Goal: Task Accomplishment & Management: Complete application form

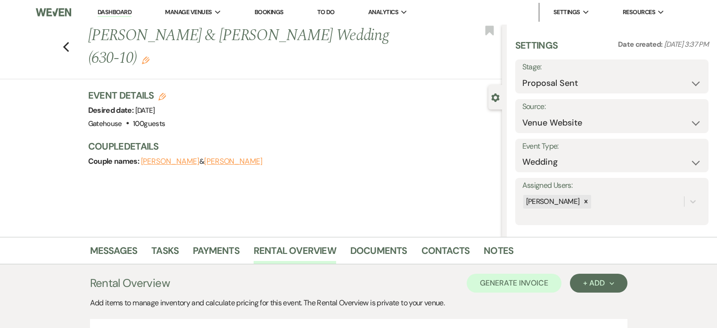
select select "6"
select select "5"
click at [69, 42] on use "button" at bounding box center [66, 47] width 6 height 10
select select "6"
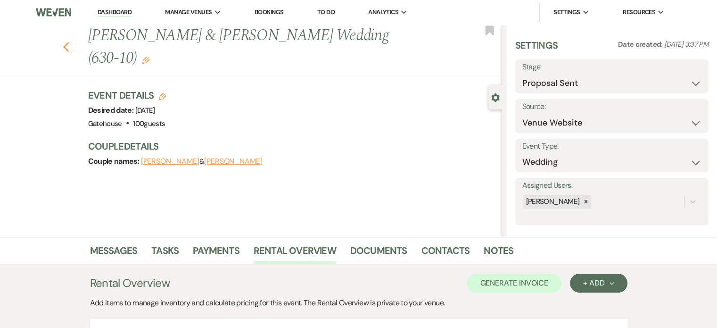
select select "6"
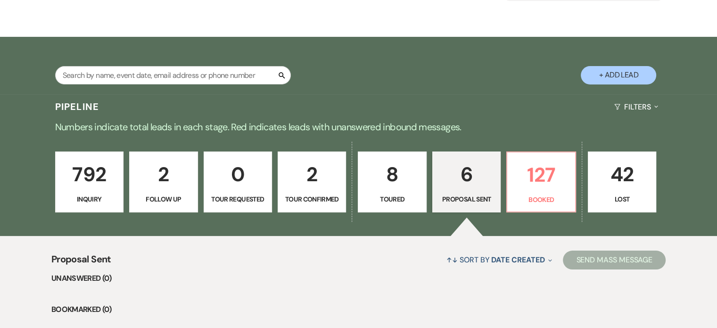
scroll to position [76, 0]
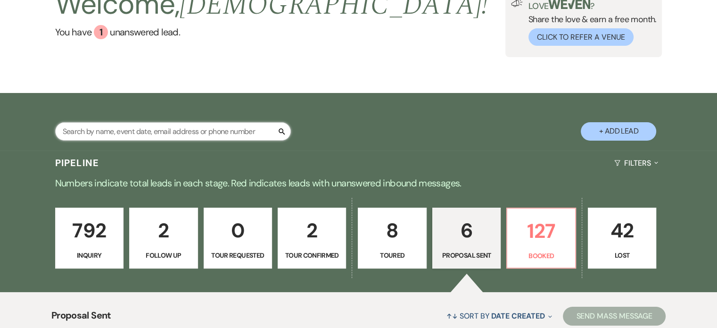
click at [156, 126] on input "text" at bounding box center [173, 131] width 236 height 18
type input "[PERSON_NAME]"
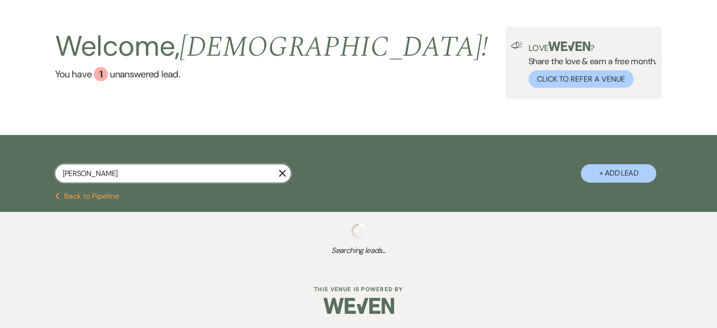
scroll to position [76, 0]
select select "5"
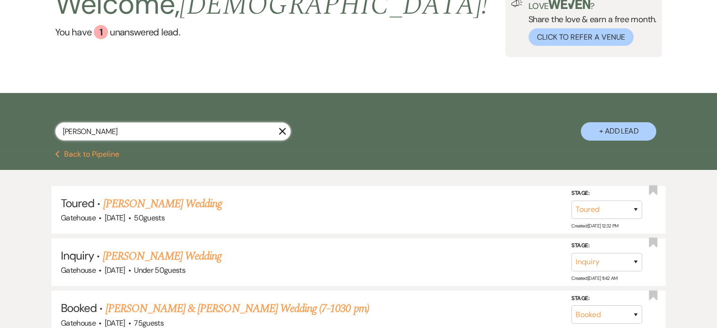
type input "[PERSON_NAME]"
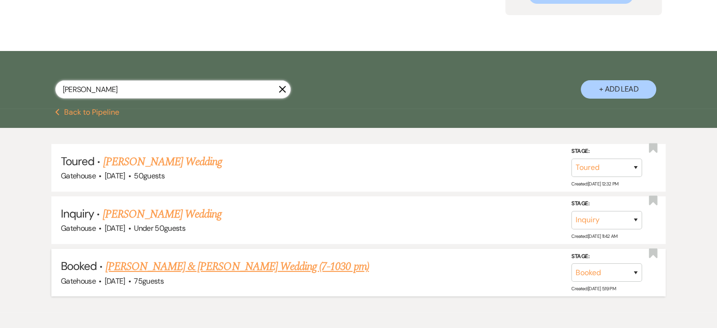
scroll to position [67, 0]
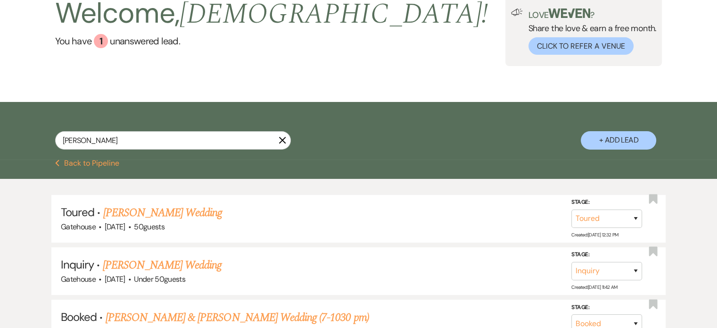
click at [620, 137] on button "+ Add Lead" at bounding box center [618, 140] width 75 height 18
select select "669"
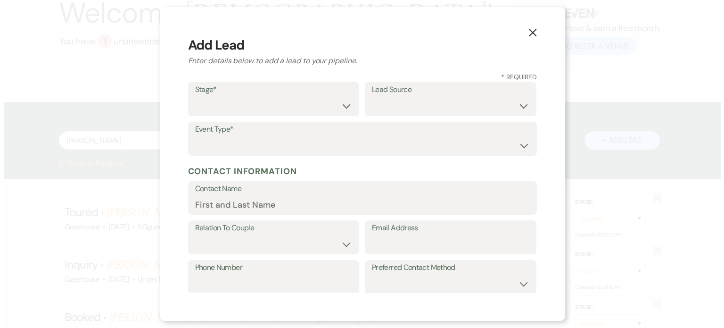
scroll to position [67, 0]
click at [409, 240] on input "Email Address" at bounding box center [450, 244] width 157 height 18
paste input "[EMAIL_ADDRESS][DOMAIN_NAME]"
type input "[EMAIL_ADDRESS][DOMAIN_NAME]"
click at [212, 109] on select "Inquiry Follow Up Tour Requested Tour Confirmed Toured Proposal Sent Booked Lost" at bounding box center [273, 106] width 157 height 18
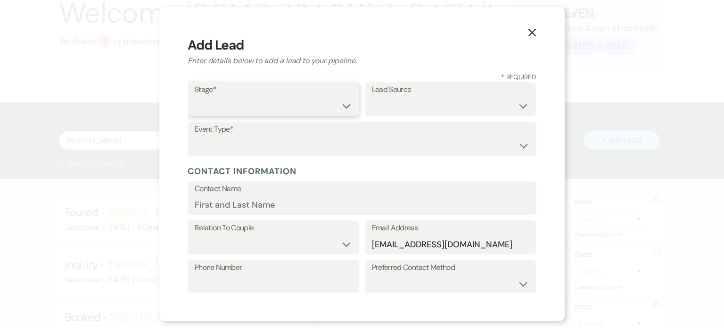
select select "1"
click at [195, 97] on select "Inquiry Follow Up Tour Requested Tour Confirmed Toured Proposal Sent Booked Lost" at bounding box center [273, 106] width 157 height 18
click at [412, 104] on select "Weven Venue Website Instagram Facebook Pinterest Google The Knot Wedding Wire H…" at bounding box center [450, 106] width 157 height 18
select select "3"
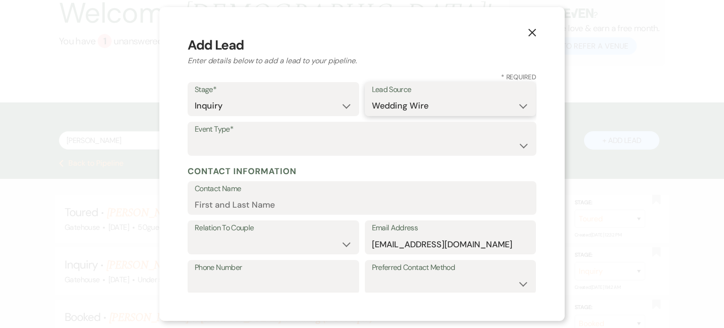
click at [372, 97] on select "Weven Venue Website Instagram Facebook Pinterest Google The Knot Wedding Wire H…" at bounding box center [450, 106] width 157 height 18
click at [272, 147] on select "Wedding Anniversary Party Baby Shower Bachelorette / Bachelor Party Birthday Pa…" at bounding box center [362, 145] width 335 height 18
select select "1"
click at [195, 136] on select "Wedding Anniversary Party Baby Shower Bachelorette / Bachelor Party Birthday Pa…" at bounding box center [362, 145] width 335 height 18
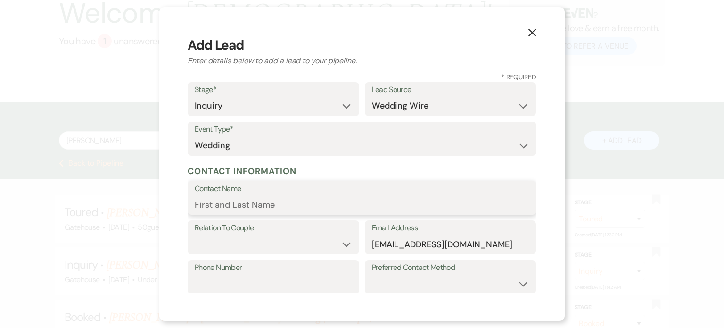
click at [293, 201] on input "Contact Name" at bounding box center [362, 204] width 335 height 18
type input "[PERSON_NAME]"
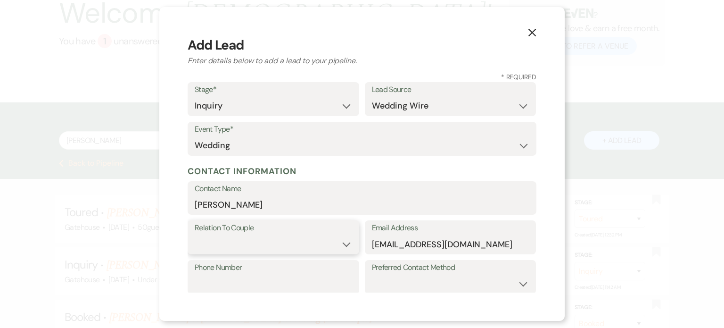
click at [343, 242] on select "Couple Planner Parent of Couple Family Member Friend Other" at bounding box center [273, 244] width 157 height 18
select select "1"
click at [195, 235] on select "Couple Planner Parent of Couple Family Member Friend Other" at bounding box center [273, 244] width 157 height 18
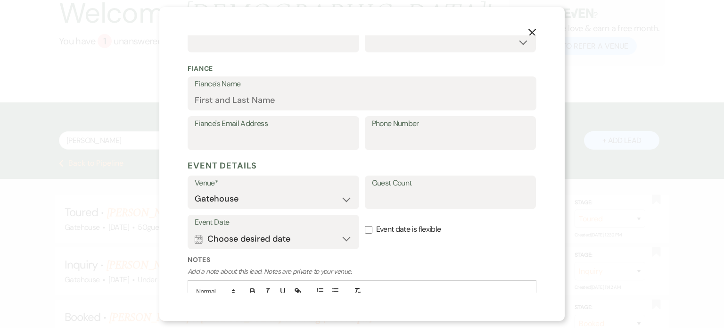
scroll to position [302, 0]
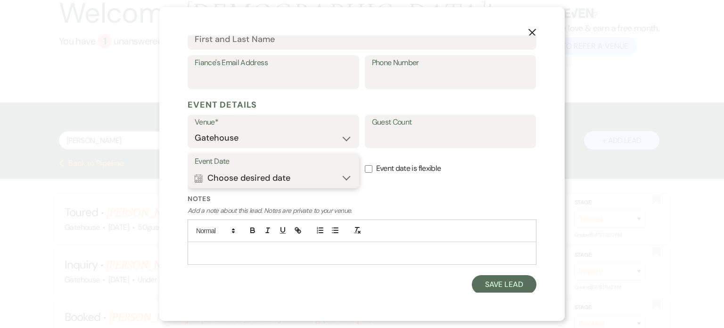
click at [207, 175] on button "Calendar Choose desired date Expand" at bounding box center [273, 177] width 157 height 19
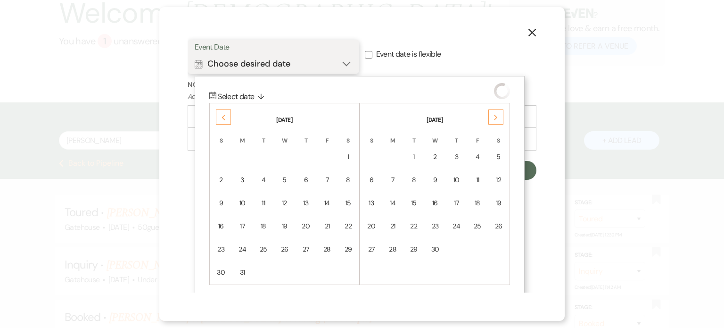
scroll to position [420, 0]
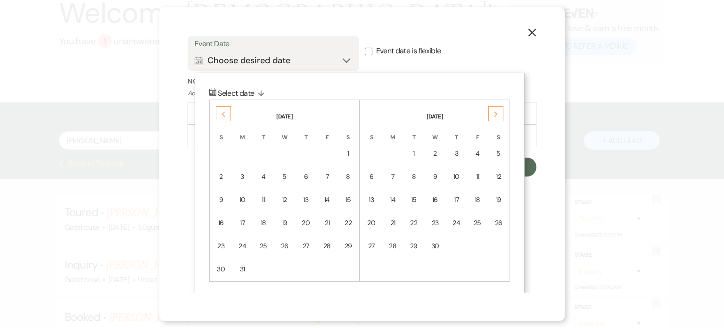
click at [225, 111] on icon "Previous" at bounding box center [223, 114] width 5 height 6
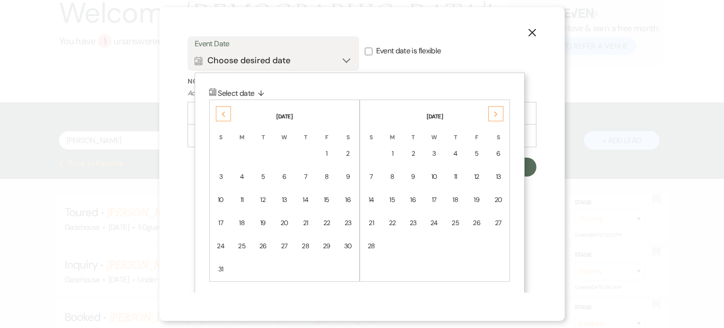
click at [225, 111] on icon "Previous" at bounding box center [223, 114] width 5 height 6
click at [349, 172] on div "14" at bounding box center [348, 177] width 8 height 10
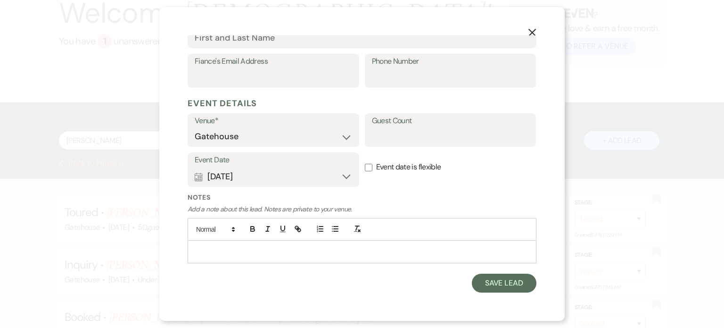
scroll to position [302, 0]
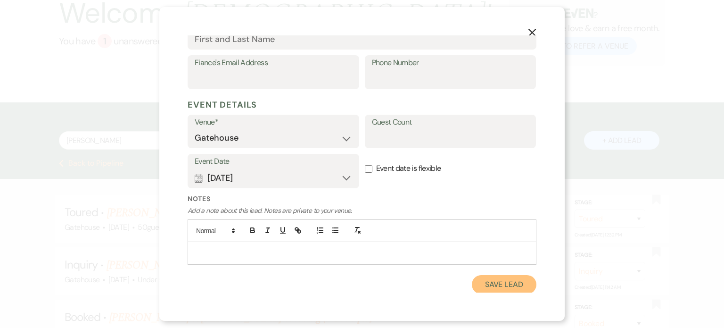
click at [499, 281] on button "Save Lead" at bounding box center [504, 284] width 65 height 19
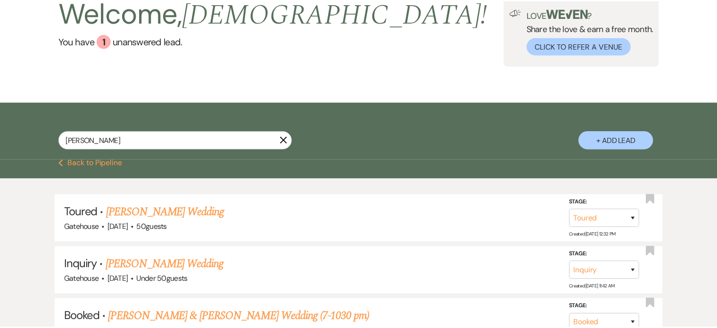
scroll to position [67, 0]
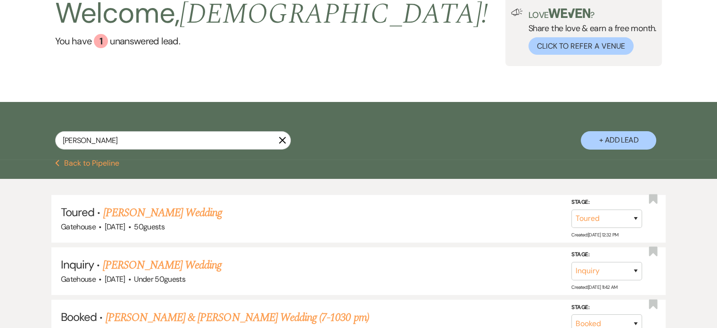
click at [283, 140] on icon "X" at bounding box center [283, 140] width 8 height 8
select select "6"
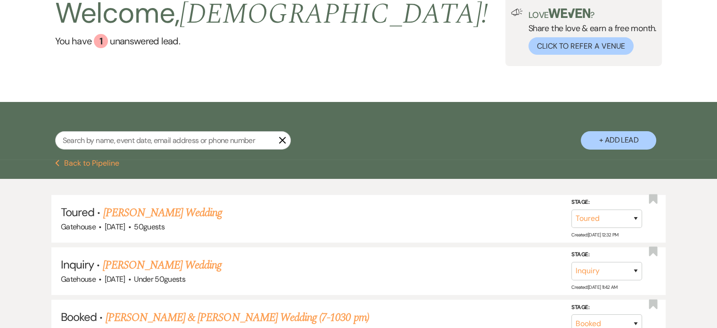
select select "6"
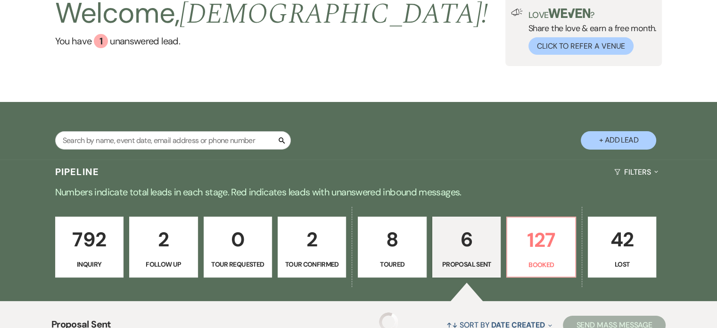
scroll to position [76, 0]
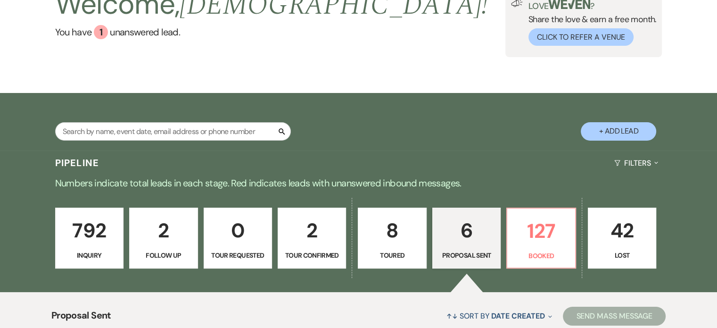
click at [614, 128] on button "+ Add Lead" at bounding box center [618, 131] width 75 height 18
select select "669"
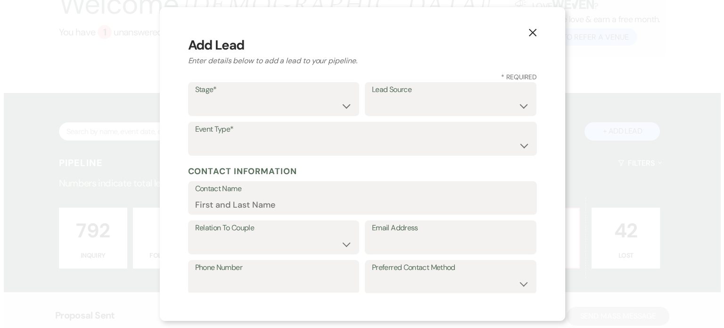
scroll to position [76, 0]
click at [296, 109] on select "Inquiry Follow Up Tour Requested Tour Confirmed Toured Proposal Sent Booked Lost" at bounding box center [273, 106] width 157 height 18
select select "1"
click at [195, 97] on select "Inquiry Follow Up Tour Requested Tour Confirmed Toured Proposal Sent Booked Lost" at bounding box center [273, 106] width 157 height 18
click at [404, 100] on select "Weven Venue Website Instagram Facebook Pinterest Google The Knot Wedding Wire H…" at bounding box center [450, 106] width 157 height 18
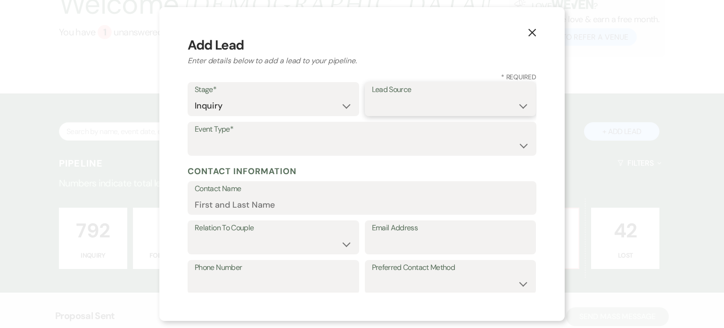
select select "22"
click at [372, 97] on select "Weven Venue Website Instagram Facebook Pinterest Google The Knot Wedding Wire H…" at bounding box center [450, 106] width 157 height 18
click at [282, 151] on select "Wedding Anniversary Party Baby Shower Bachelorette / Bachelor Party Birthday Pa…" at bounding box center [362, 145] width 335 height 18
select select "1"
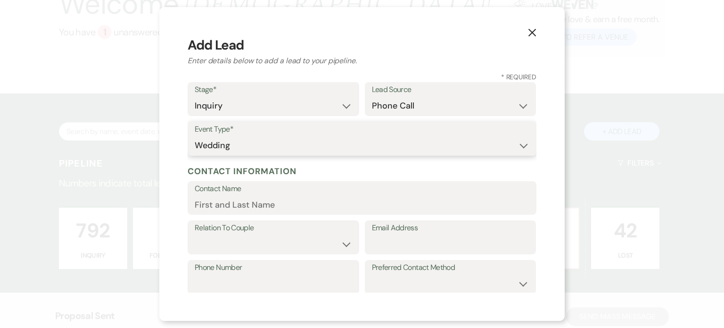
click at [195, 136] on select "Wedding Anniversary Party Baby Shower Bachelorette / Bachelor Party Birthday Pa…" at bounding box center [362, 145] width 335 height 18
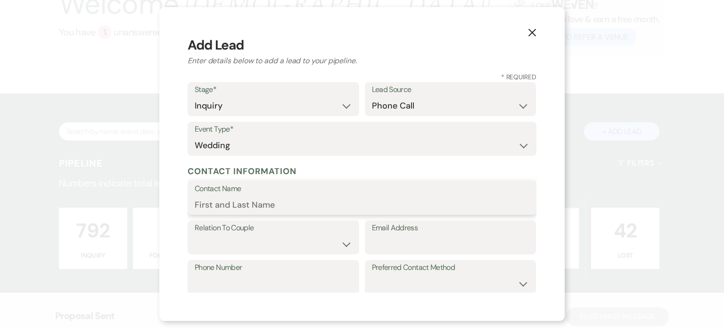
click at [270, 199] on input "Contact Name" at bounding box center [362, 204] width 335 height 18
type input "[PERSON_NAME]"
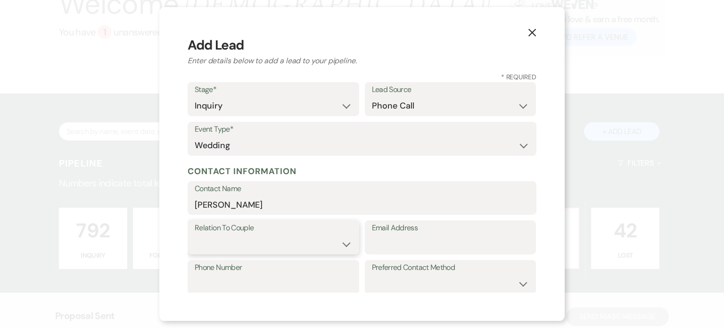
click at [339, 245] on select "Couple Planner Parent of Couple Family Member Friend Other" at bounding box center [273, 244] width 157 height 18
select select "1"
click at [195, 235] on select "Couple Planner Parent of Couple Family Member Friend Other" at bounding box center [273, 244] width 157 height 18
click at [417, 246] on input "Email Address" at bounding box center [450, 244] width 157 height 18
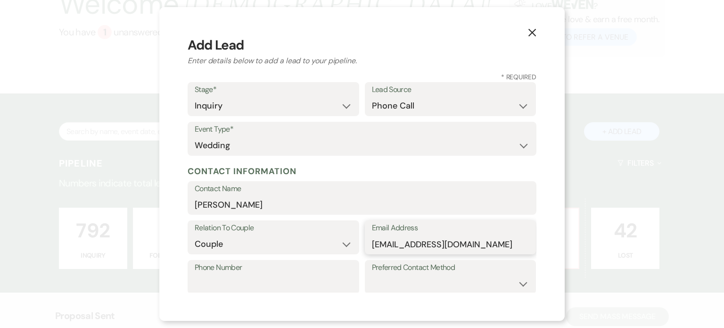
type input "[EMAIL_ADDRESS][DOMAIN_NAME]"
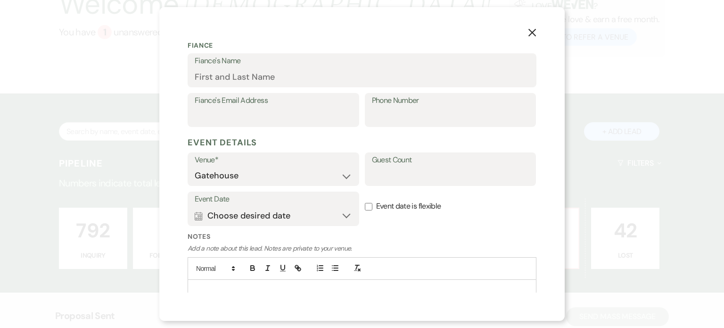
scroll to position [283, 0]
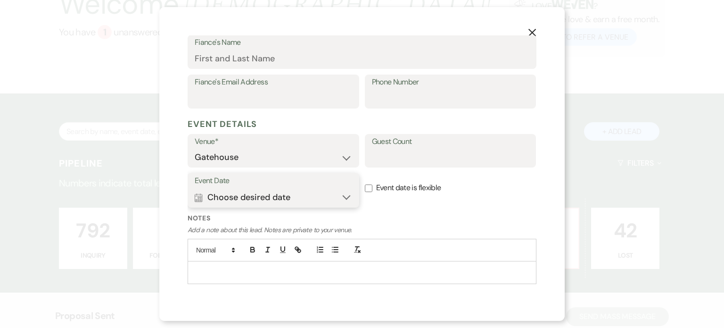
click at [215, 196] on button "Calendar Choose desired date Expand" at bounding box center [273, 197] width 157 height 19
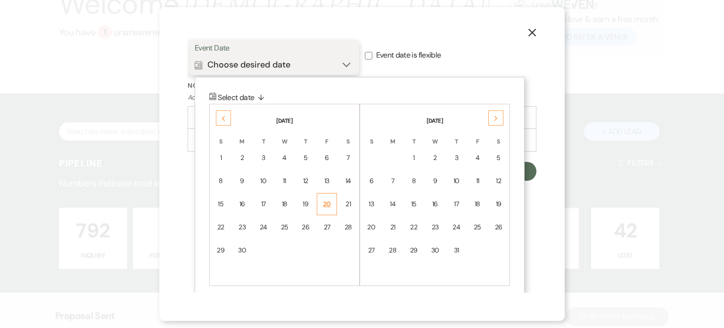
scroll to position [420, 0]
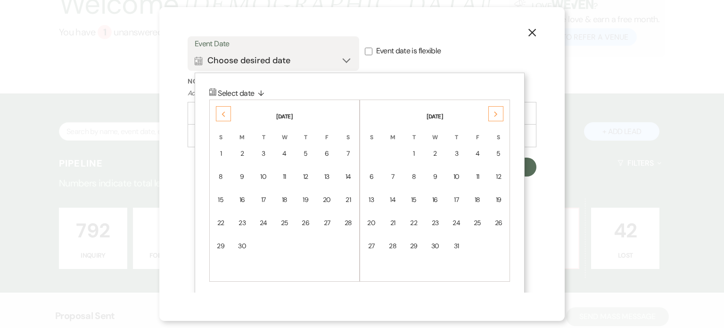
click at [225, 113] on icon "Previous" at bounding box center [223, 114] width 5 height 6
click at [348, 155] on div "3" at bounding box center [348, 154] width 8 height 10
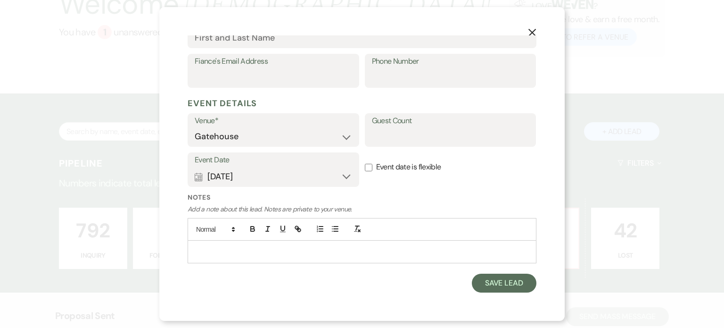
scroll to position [302, 0]
click at [368, 167] on input "Event date is flexible" at bounding box center [369, 169] width 8 height 8
checkbox input "true"
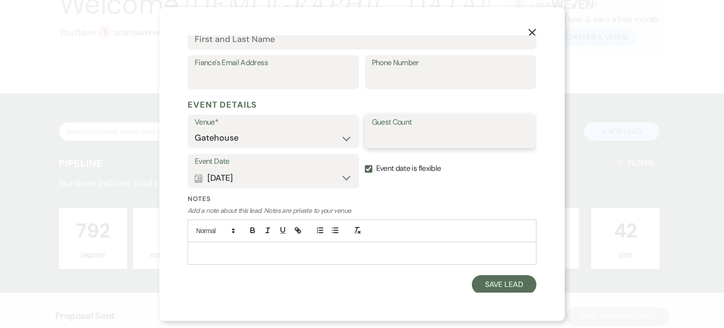
click at [399, 132] on input "Guest Count" at bounding box center [450, 138] width 157 height 18
type input "150"
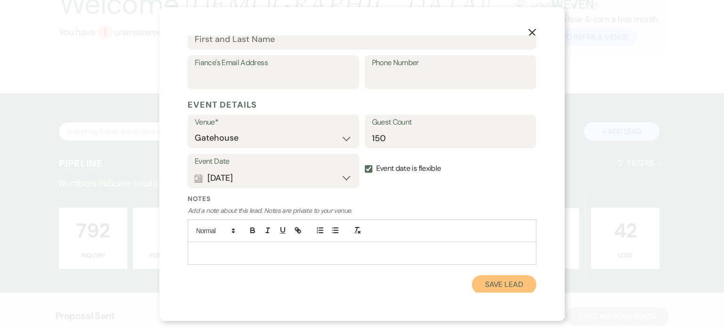
click at [483, 284] on button "Save Lead" at bounding box center [504, 284] width 65 height 19
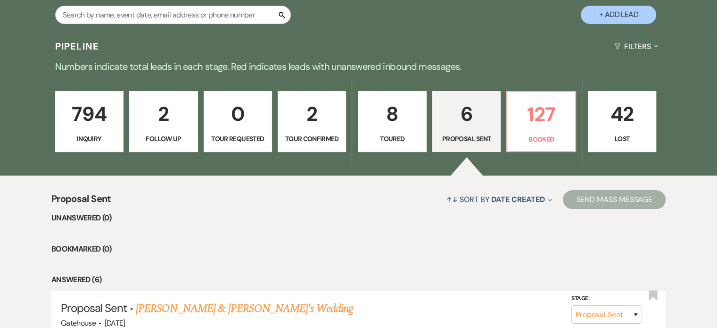
scroll to position [217, 0]
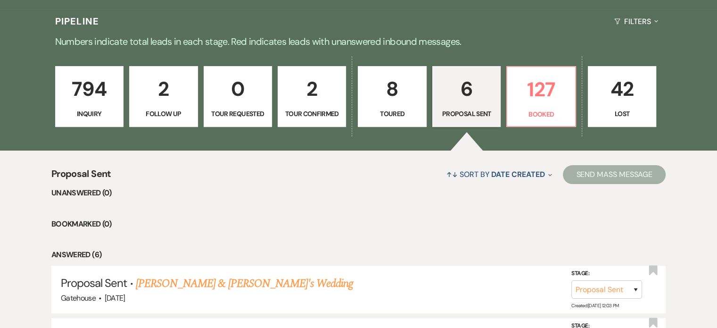
click at [90, 94] on p "794" at bounding box center [89, 89] width 56 height 32
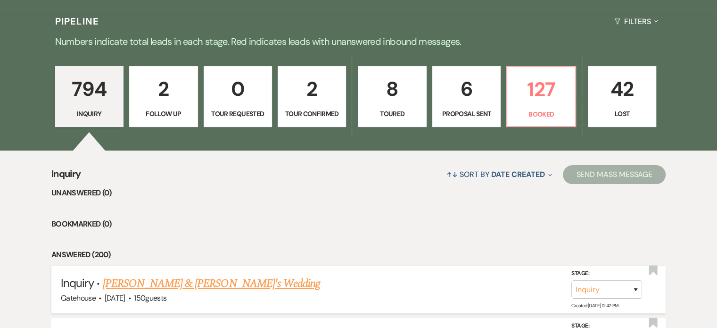
click at [178, 284] on link "[PERSON_NAME] & [PERSON_NAME]'s Wedding" at bounding box center [212, 283] width 218 height 17
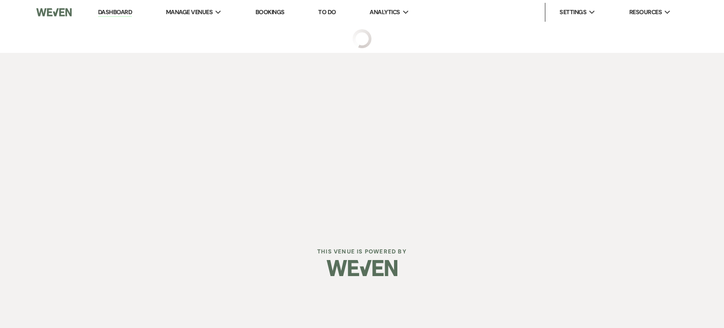
select select "22"
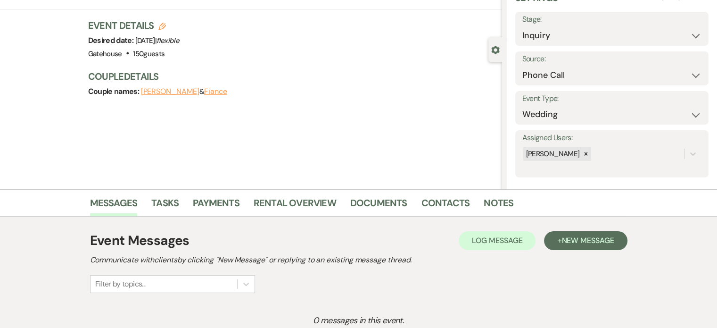
scroll to position [94, 0]
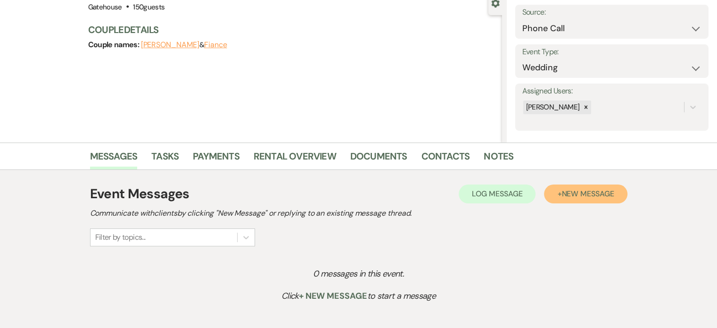
click at [605, 191] on span "New Message" at bounding box center [588, 194] width 52 height 10
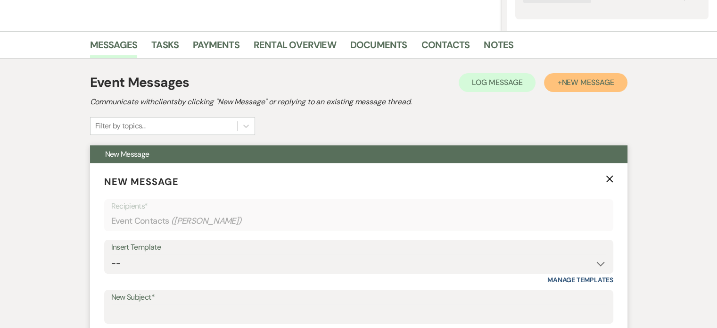
scroll to position [236, 0]
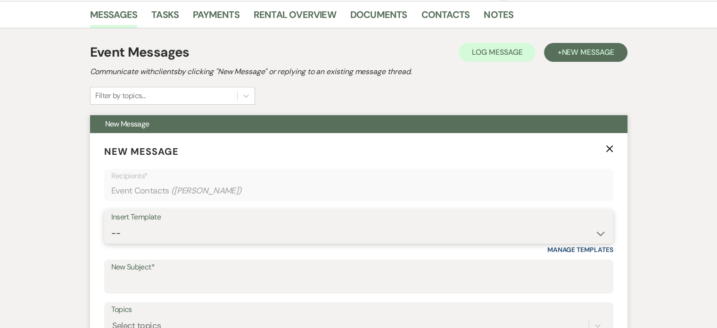
click at [151, 236] on select "-- Tour Request Response Proposal 6-9 Month Check-in Happy 1 Month Anniversary!…" at bounding box center [358, 233] width 495 height 18
select select "2237"
click at [111, 224] on select "-- Tour Request Response Proposal 6-9 Month Check-in Happy 1 Month Anniversary!…" at bounding box center [358, 233] width 495 height 18
type input "Let's Plan Something Wonderful at The Gatehouse!"
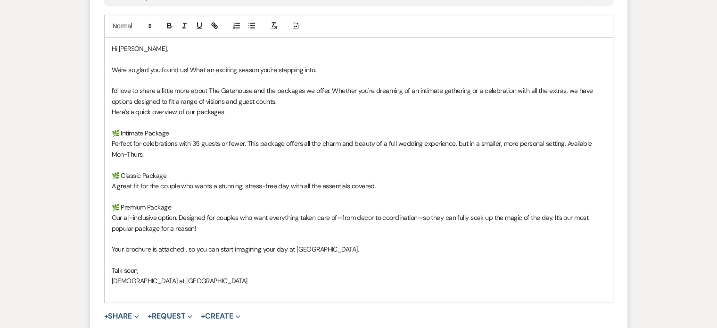
scroll to position [566, 0]
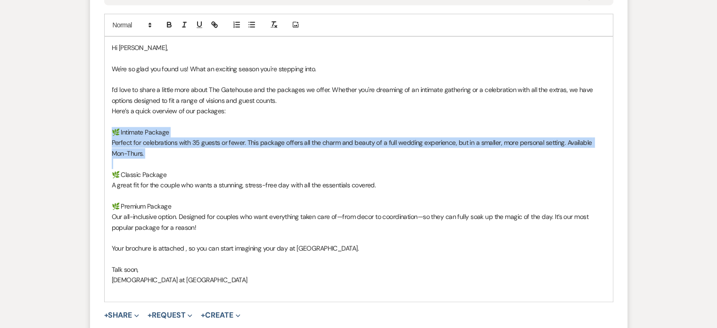
drag, startPoint x: 137, startPoint y: 160, endPoint x: 103, endPoint y: 131, distance: 44.5
click at [103, 131] on form "New Message X Draft saved! Recipients* Event Contacts ( [PERSON_NAME] ) Insert …" at bounding box center [358, 85] width 537 height 564
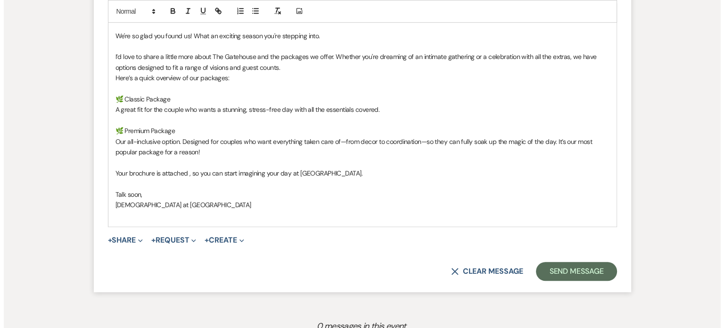
scroll to position [613, 0]
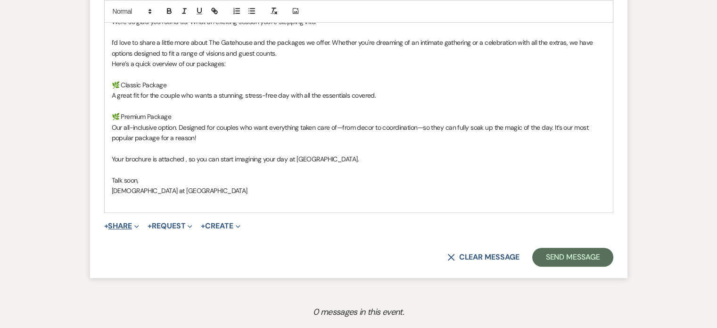
click at [126, 225] on button "+ Share Expand" at bounding box center [121, 226] width 35 height 8
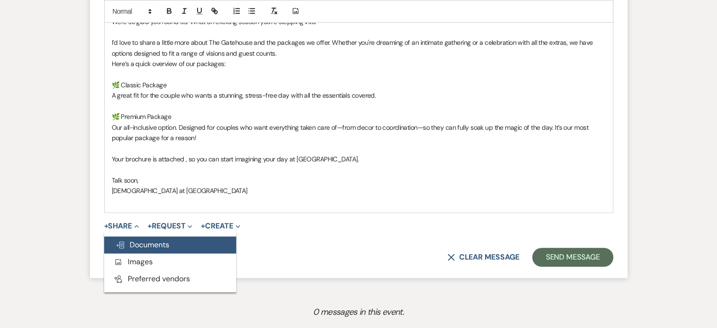
click at [148, 247] on span "Doc Upload Documents" at bounding box center [143, 245] width 54 height 10
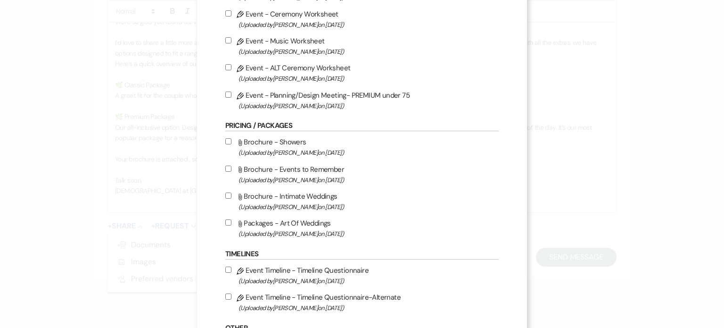
scroll to position [566, 0]
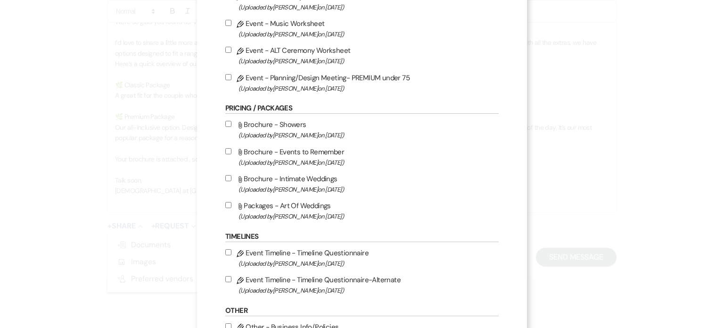
click at [305, 212] on label "Attach File Packages - Art Of Weddings (Uploaded by [PERSON_NAME] on [DATE] )" at bounding box center [361, 210] width 273 height 22
click at [231, 208] on input "Attach File Packages - Art Of Weddings (Uploaded by [PERSON_NAME] on [DATE] )" at bounding box center [228, 205] width 6 height 6
checkbox input "true"
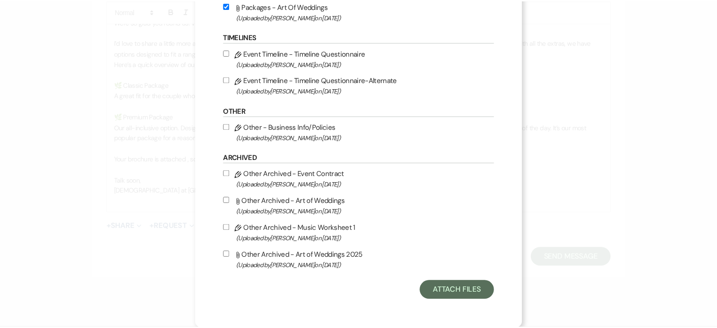
scroll to position [770, 0]
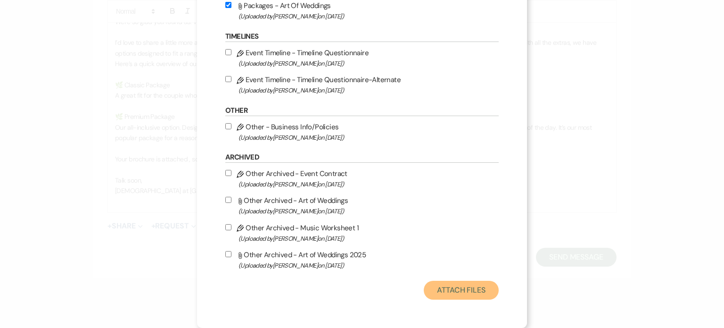
click at [453, 292] on button "Attach Files" at bounding box center [461, 290] width 75 height 19
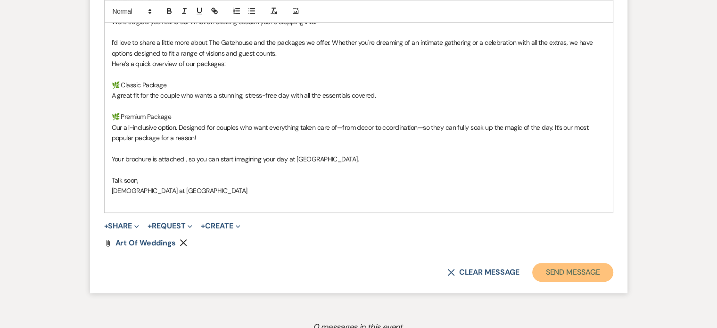
click at [569, 267] on button "Send Message" at bounding box center [572, 272] width 81 height 19
